Goal: Complete application form: Fill out and submit a form for a specific purpose

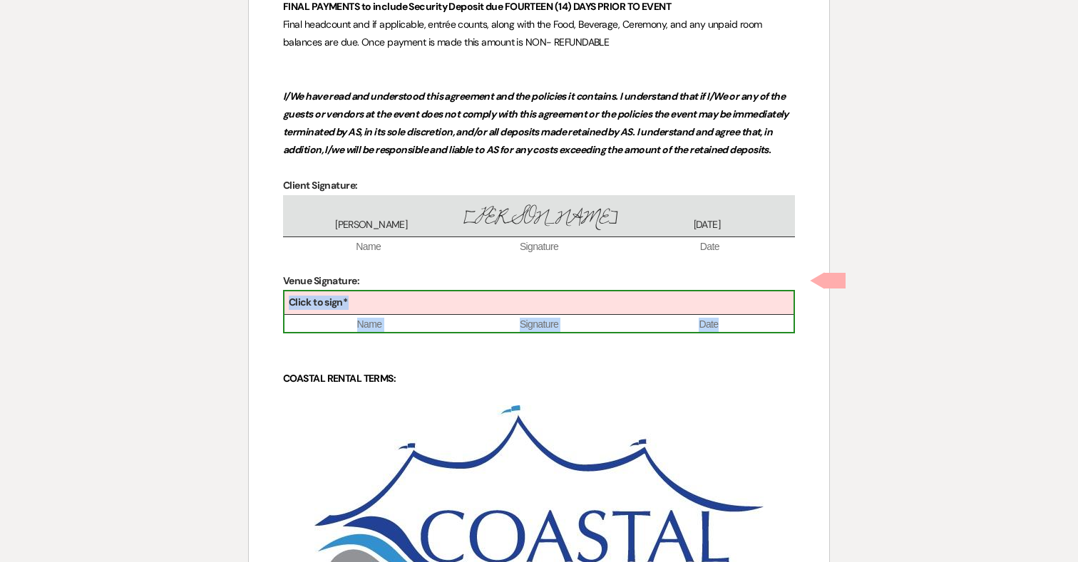
click at [528, 292] on div "Click to sign*" at bounding box center [538, 304] width 509 height 24
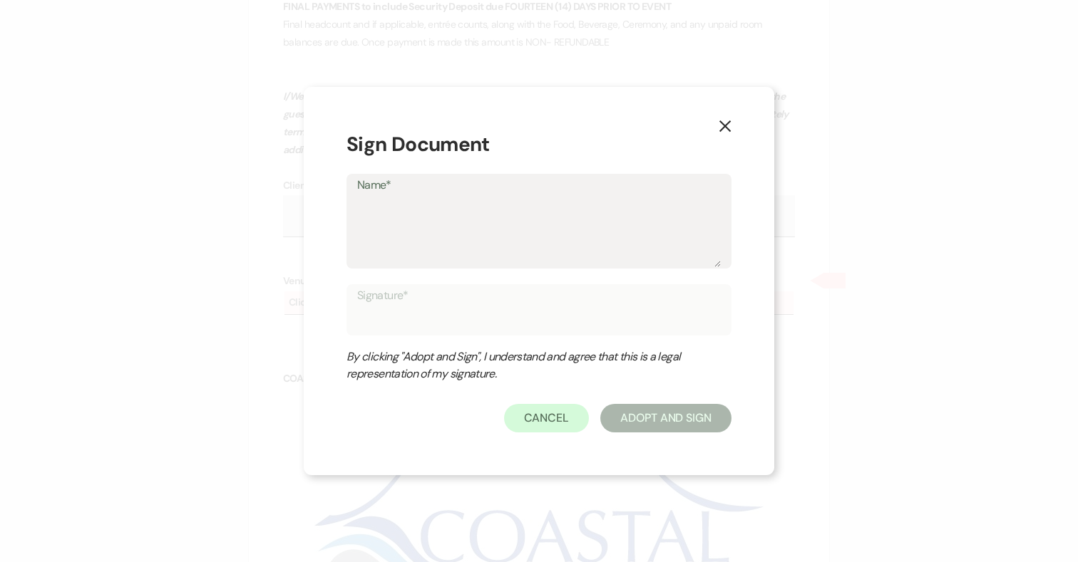
type textarea "K"
type input "K"
type textarea "Ka"
type input "Ka"
type textarea "Kat"
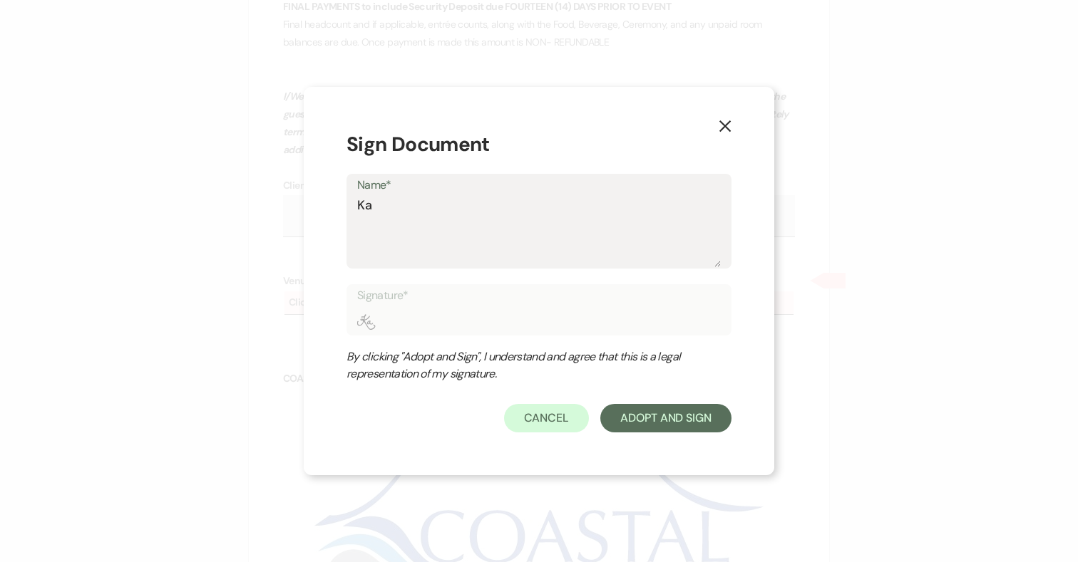
type input "Kat"
type textarea "[PERSON_NAME]"
type input "[PERSON_NAME]"
type textarea "[PERSON_NAME]"
type input "[PERSON_NAME]"
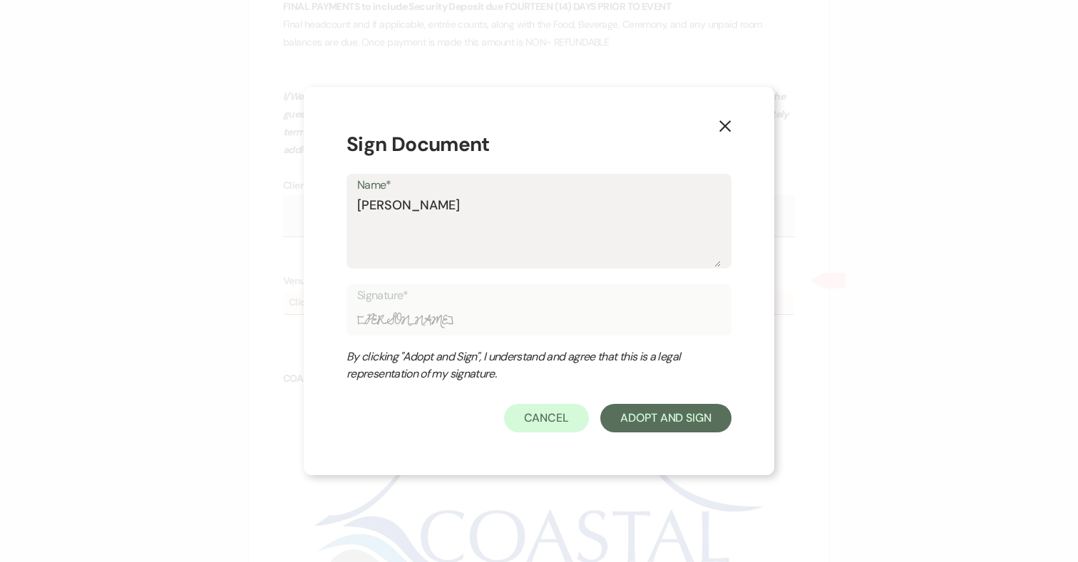
type textarea "[PERSON_NAME]"
type input "[PERSON_NAME]"
type textarea "[PERSON_NAME]"
type input "[PERSON_NAME]"
type textarea "[PERSON_NAME]"
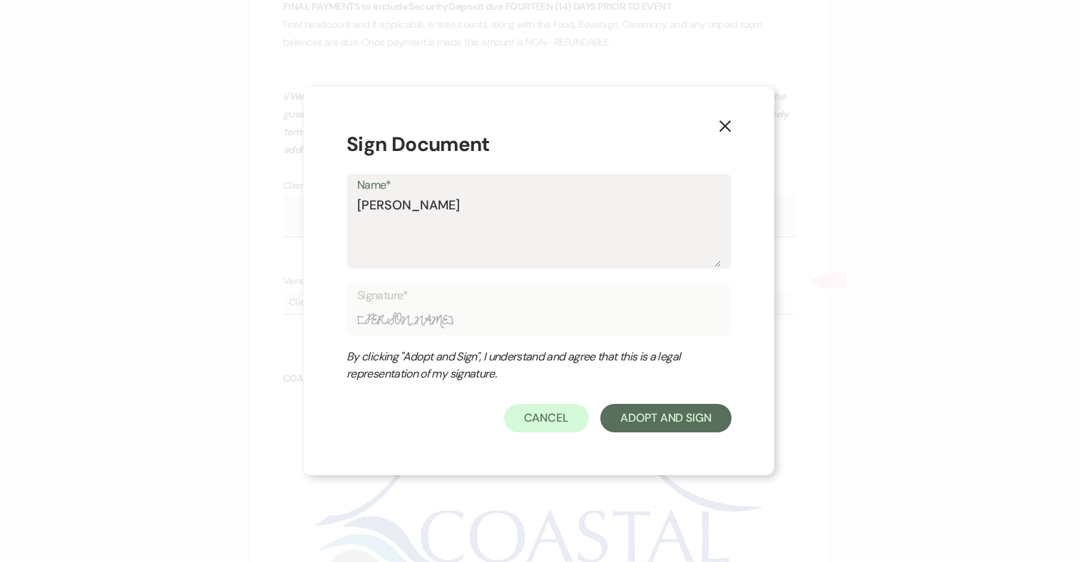
type input "[PERSON_NAME]"
type textarea "[PERSON_NAME]"
type input "[PERSON_NAME]"
type textarea "[PERSON_NAME]"
type input "[PERSON_NAME]"
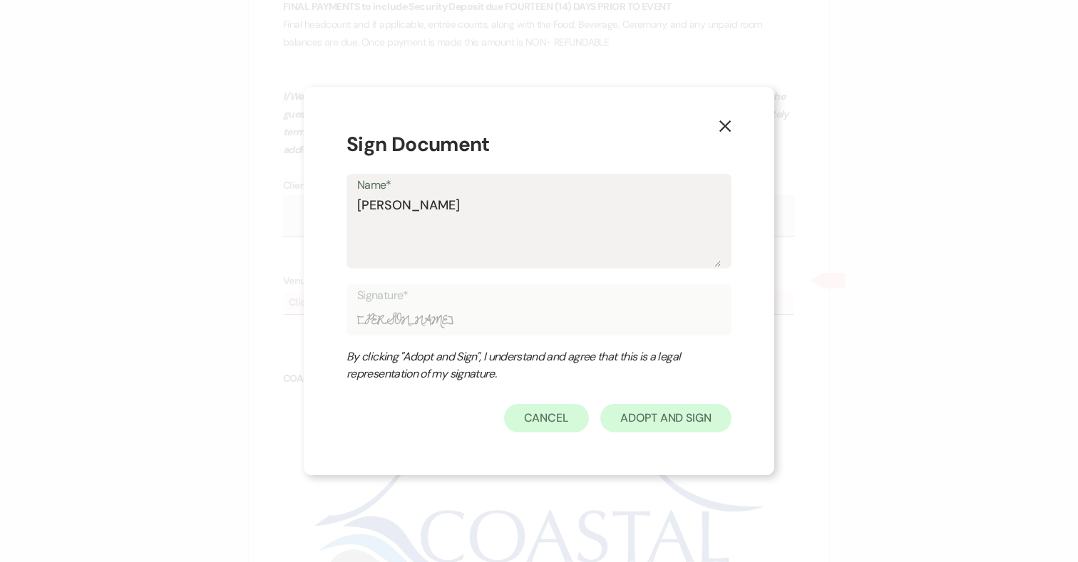
type textarea "[PERSON_NAME]"
click at [666, 422] on button "Adopt And Sign" at bounding box center [665, 418] width 131 height 29
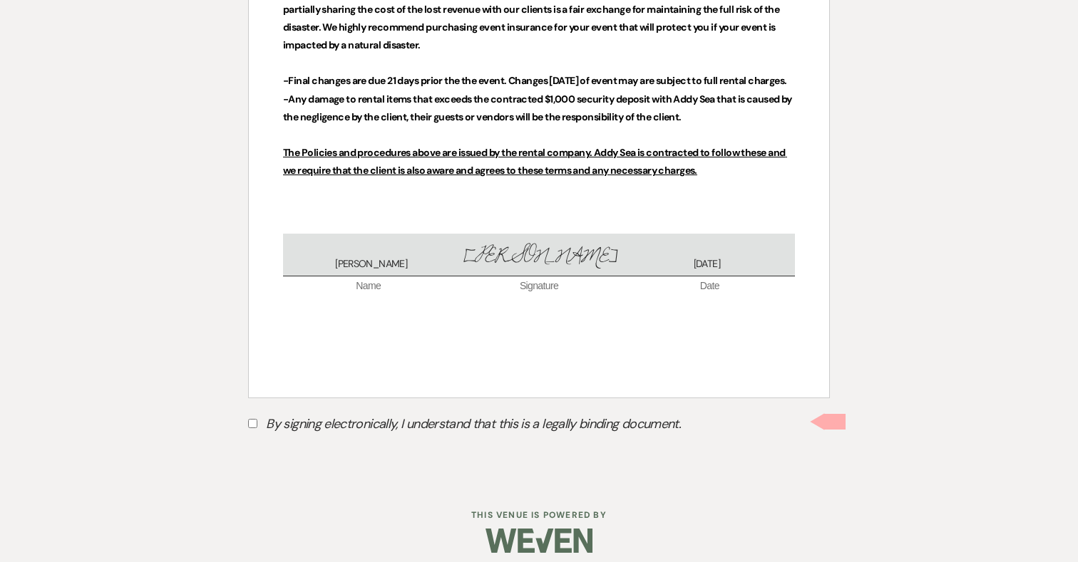
scroll to position [6248, 0]
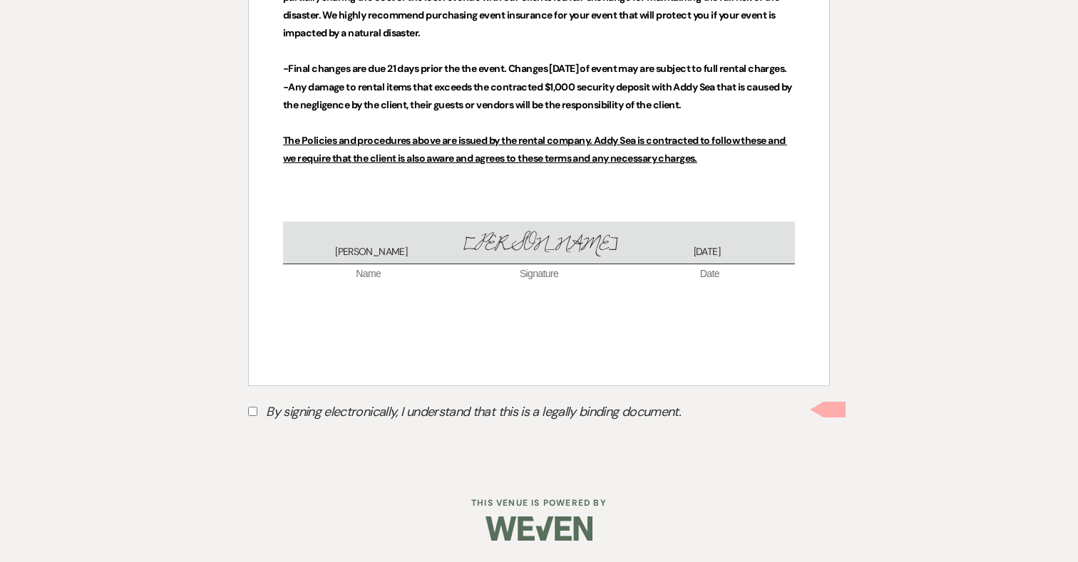
click at [254, 413] on input "By signing electronically, I understand that this is a legally binding document." at bounding box center [252, 411] width 9 height 9
checkbox input "true"
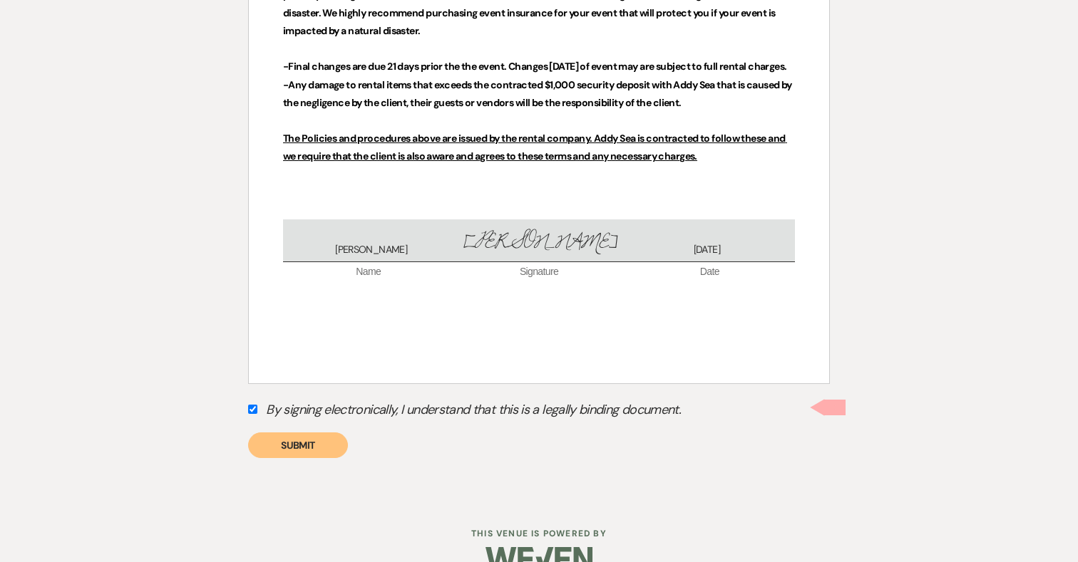
click at [323, 448] on button "Submit" at bounding box center [298, 446] width 100 height 26
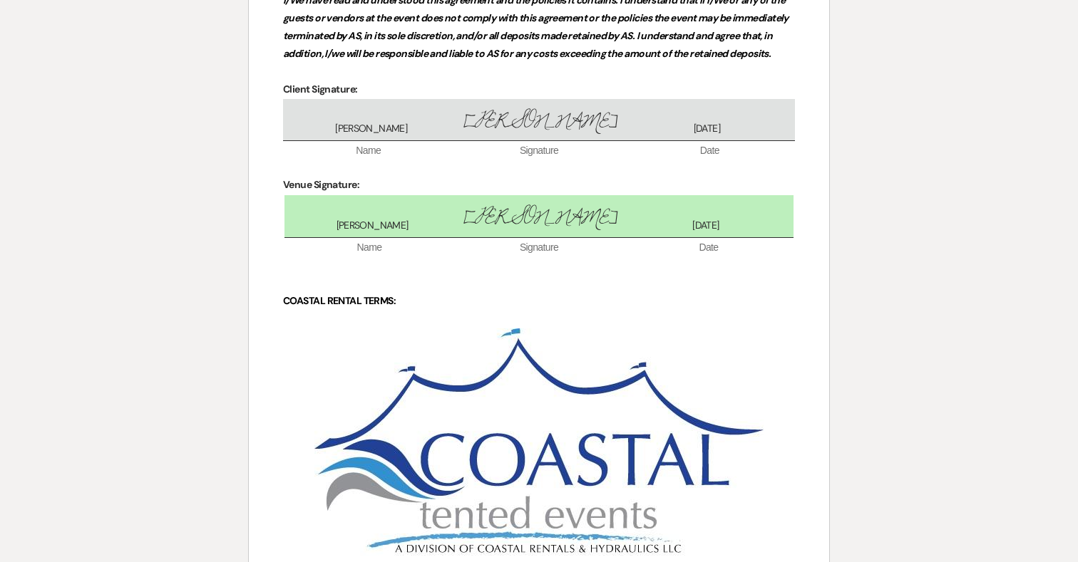
scroll to position [4732, 0]
